Goal: Task Accomplishment & Management: Use online tool/utility

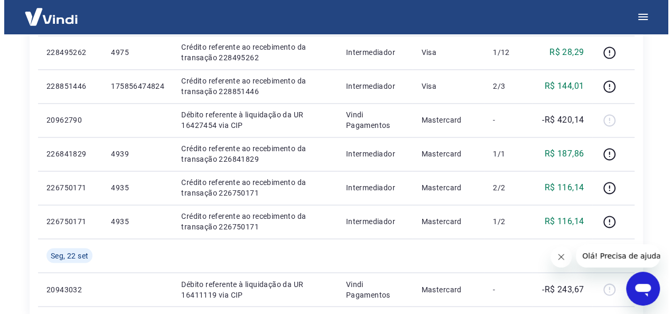
scroll to position [719, 0]
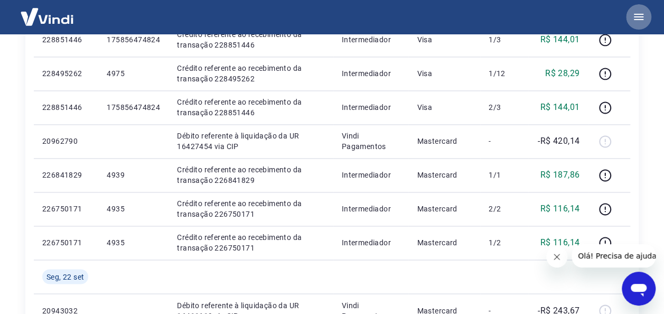
click at [642, 20] on icon "button" at bounding box center [638, 17] width 13 height 13
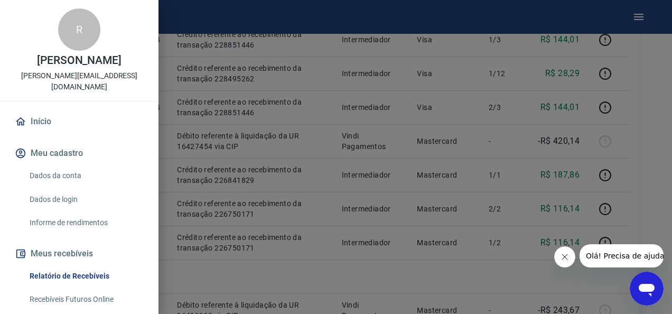
scroll to position [246, 0]
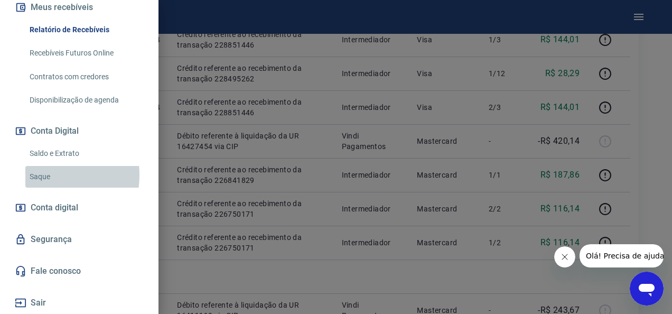
click at [43, 175] on link "Saque" at bounding box center [85, 177] width 120 height 22
